Goal: Task Accomplishment & Management: Manage account settings

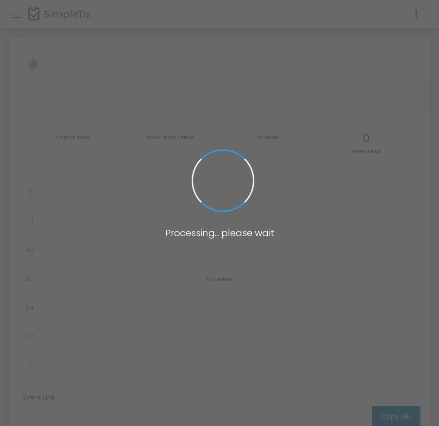
type input "[URL][DOMAIN_NAME][PERSON_NAME]"
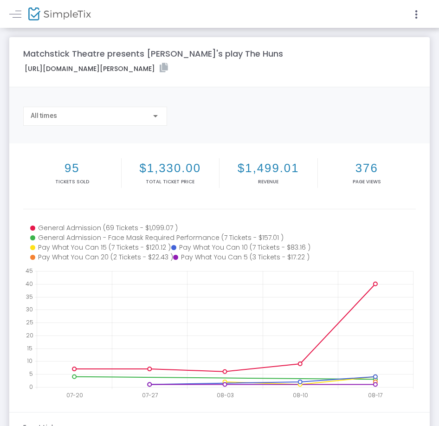
click at [26, 17] on span at bounding box center [20, 13] width 17 height 9
click at [14, 14] on span at bounding box center [15, 14] width 12 height 0
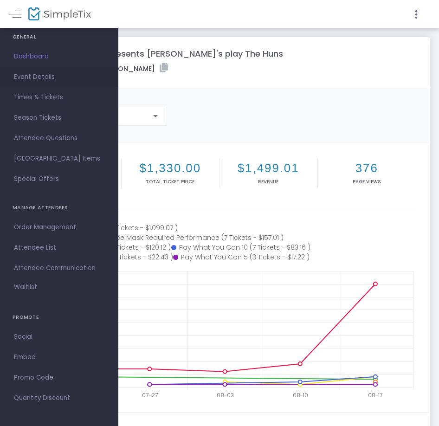
click at [48, 75] on span "Event Details" at bounding box center [59, 77] width 91 height 12
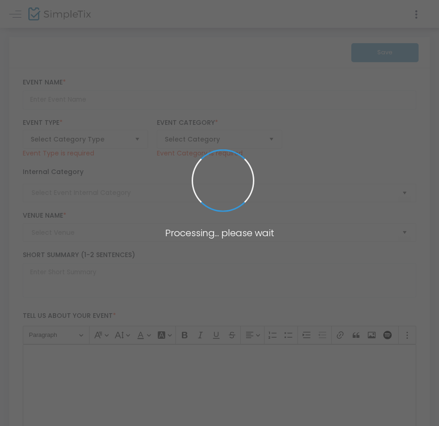
type input "Matchstick Theatre presents [PERSON_NAME]'s play The Huns"
type textarea "Matchstick Theatre presents [PERSON_NAME]’s play The Huns in [GEOGRAPHIC_DATA]’…"
type input "14.000 %"
type input "Buy Tickets"
type input "Neptune Theatre's [PERSON_NAME] Boardroom"
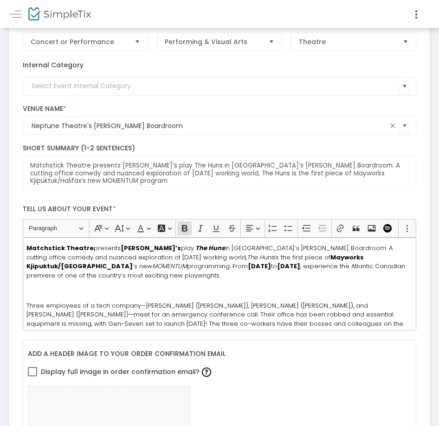
scroll to position [116, 0]
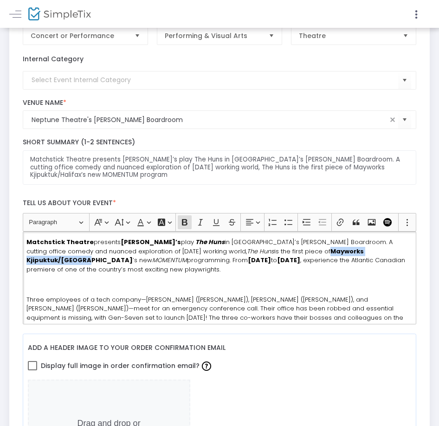
drag, startPoint x: 291, startPoint y: 251, endPoint x: 378, endPoint y: 248, distance: 86.9
click at [364, 248] on strong "Mayworks Kjipuktuk/[GEOGRAPHIC_DATA]" at bounding box center [195, 256] width 338 height 18
copy strong "Mayworks Kjipuktuk/[GEOGRAPHIC_DATA]"
